Goal: Transaction & Acquisition: Purchase product/service

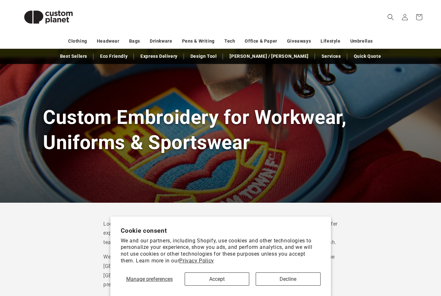
click at [268, 286] on button "Decline" at bounding box center [288, 279] width 65 height 13
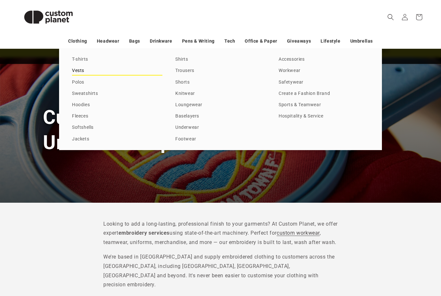
click at [79, 68] on link "Vests" at bounding box center [117, 71] width 90 height 9
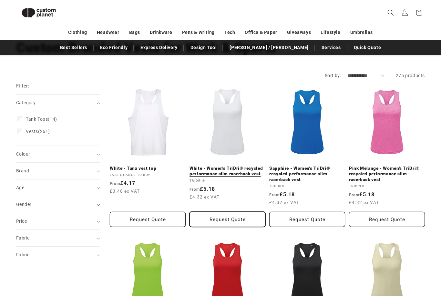
scroll to position [48, 0]
click at [54, 163] on summary "Brand (0)" at bounding box center [58, 171] width 84 height 16
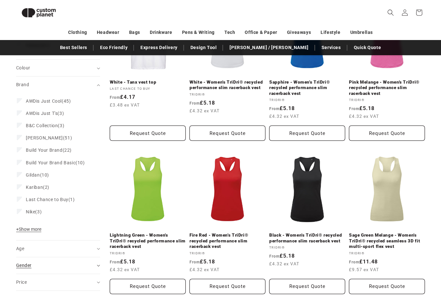
scroll to position [137, 0]
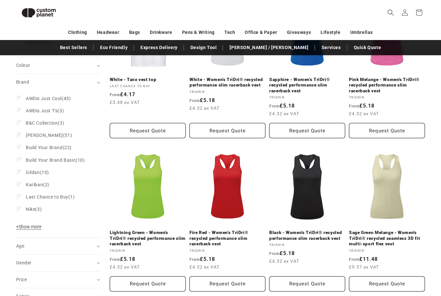
click at [26, 227] on span "+ Show more" at bounding box center [28, 226] width 25 height 5
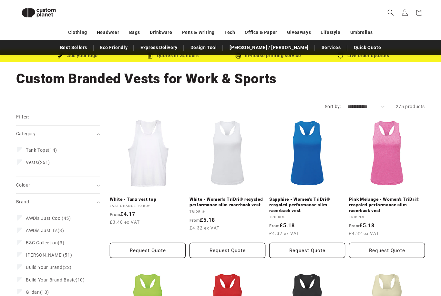
scroll to position [6, 0]
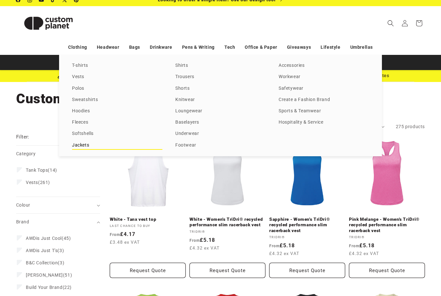
click at [83, 145] on link "Jackets" at bounding box center [117, 145] width 90 height 9
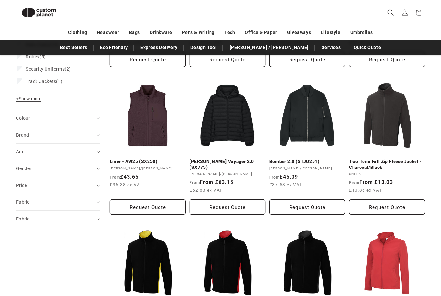
scroll to position [197, 0]
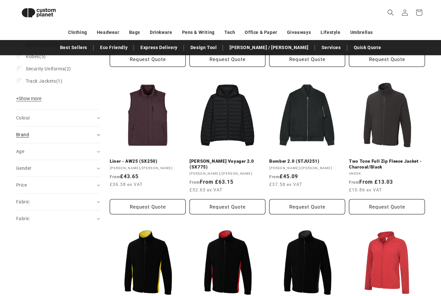
click at [61, 135] on div "Brand (0)" at bounding box center [55, 134] width 78 height 7
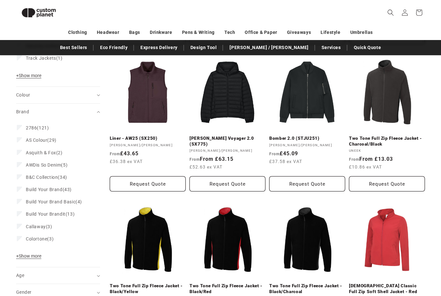
click at [35, 260] on button "+ Show more - Show less" at bounding box center [29, 257] width 27 height 9
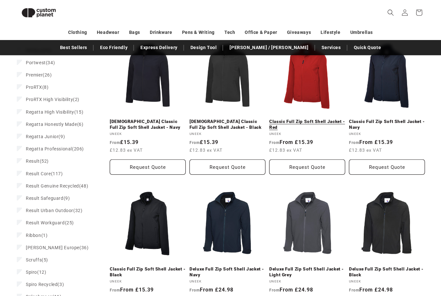
scroll to position [532, 0]
